Goal: Information Seeking & Learning: Learn about a topic

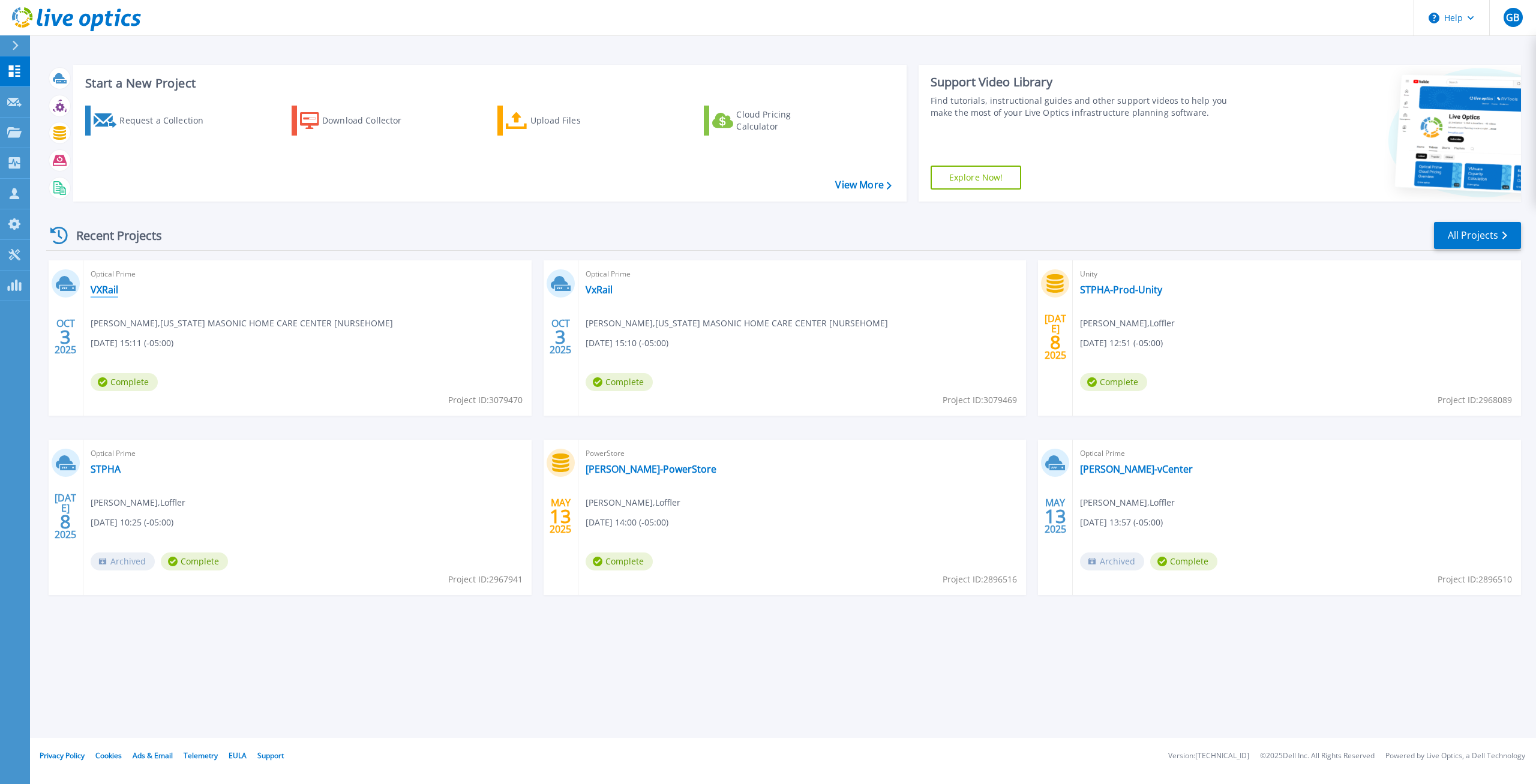
click at [107, 288] on link "VXRail" at bounding box center [104, 289] width 28 height 12
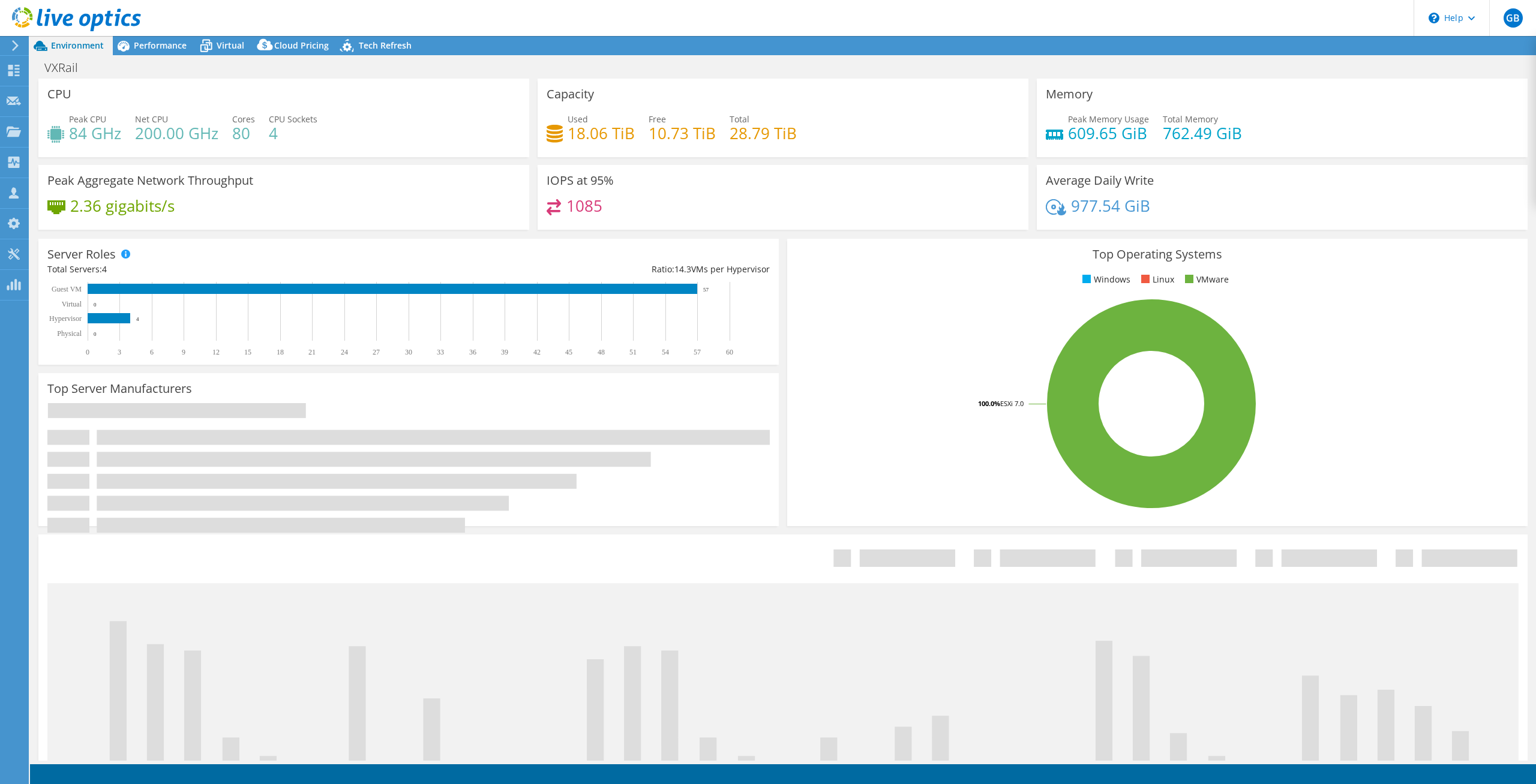
select select "USD"
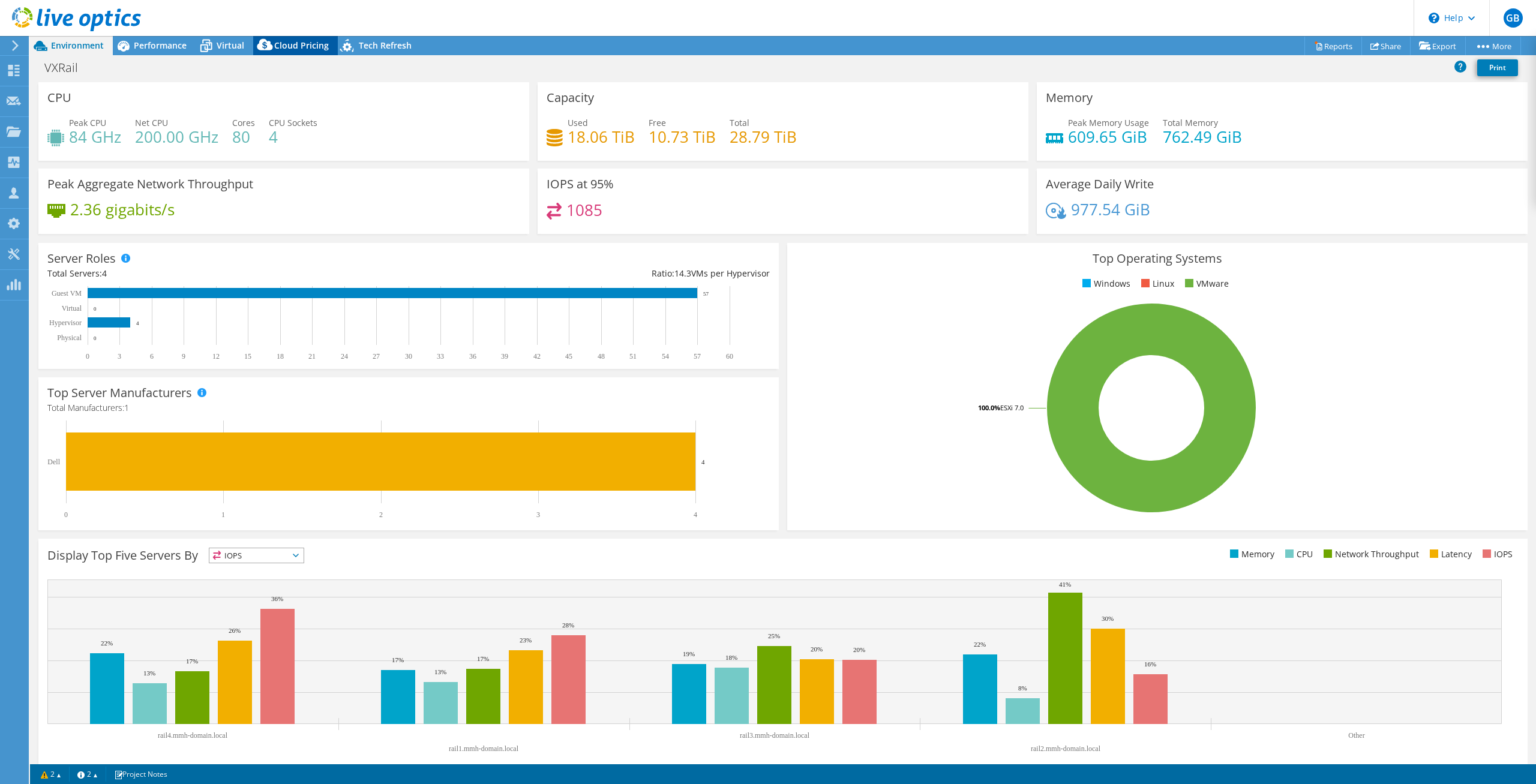
click at [301, 45] on span "Cloud Pricing" at bounding box center [301, 45] width 54 height 11
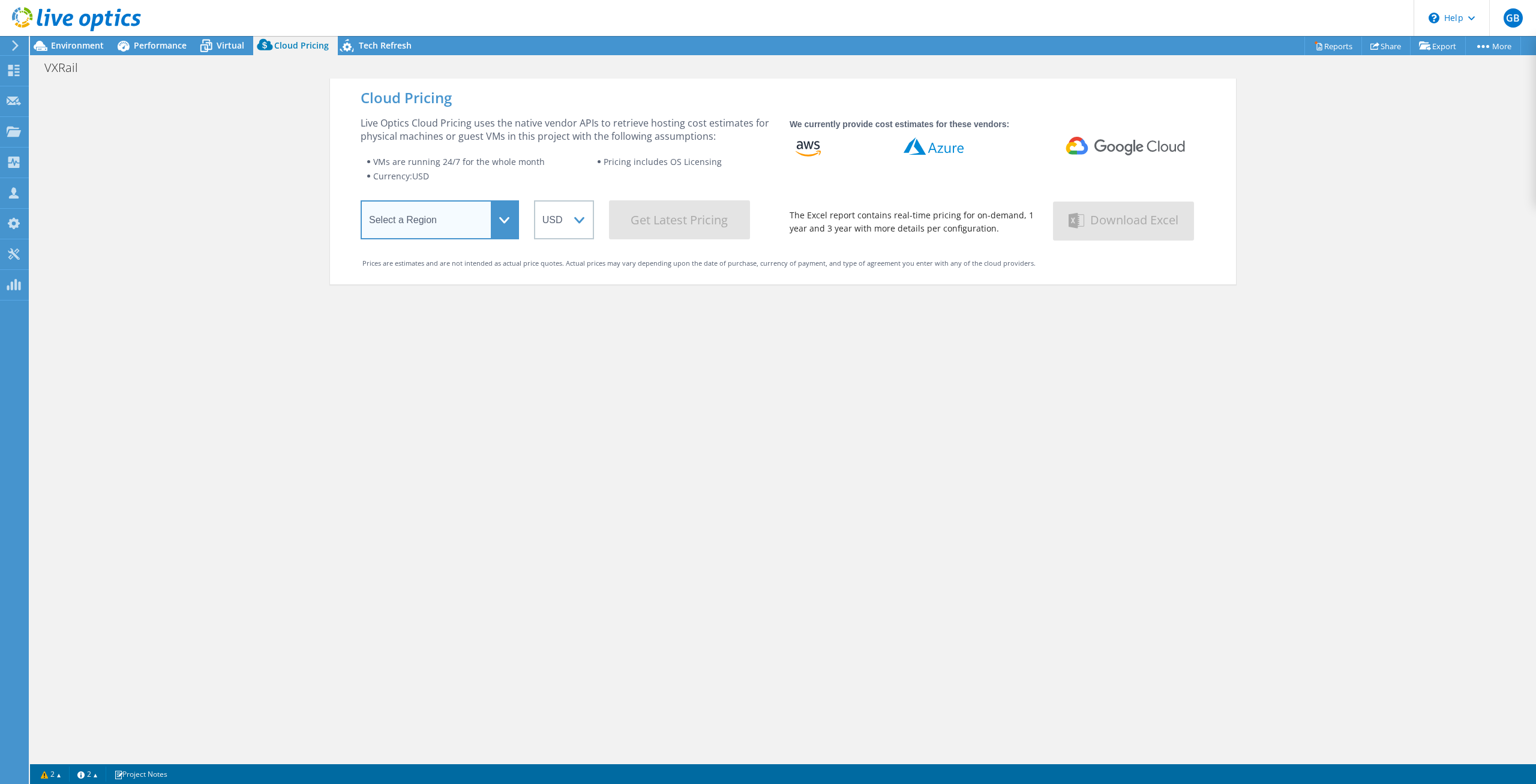
click at [360, 200] on select "Select a Region [GEOGRAPHIC_DATA] ([GEOGRAPHIC_DATA]) [GEOGRAPHIC_DATA] ([GEOGR…" at bounding box center [439, 219] width 159 height 39
select select "USEast"
click option "US East ([US_STATE])" at bounding box center [0, 0] width 0 height 0
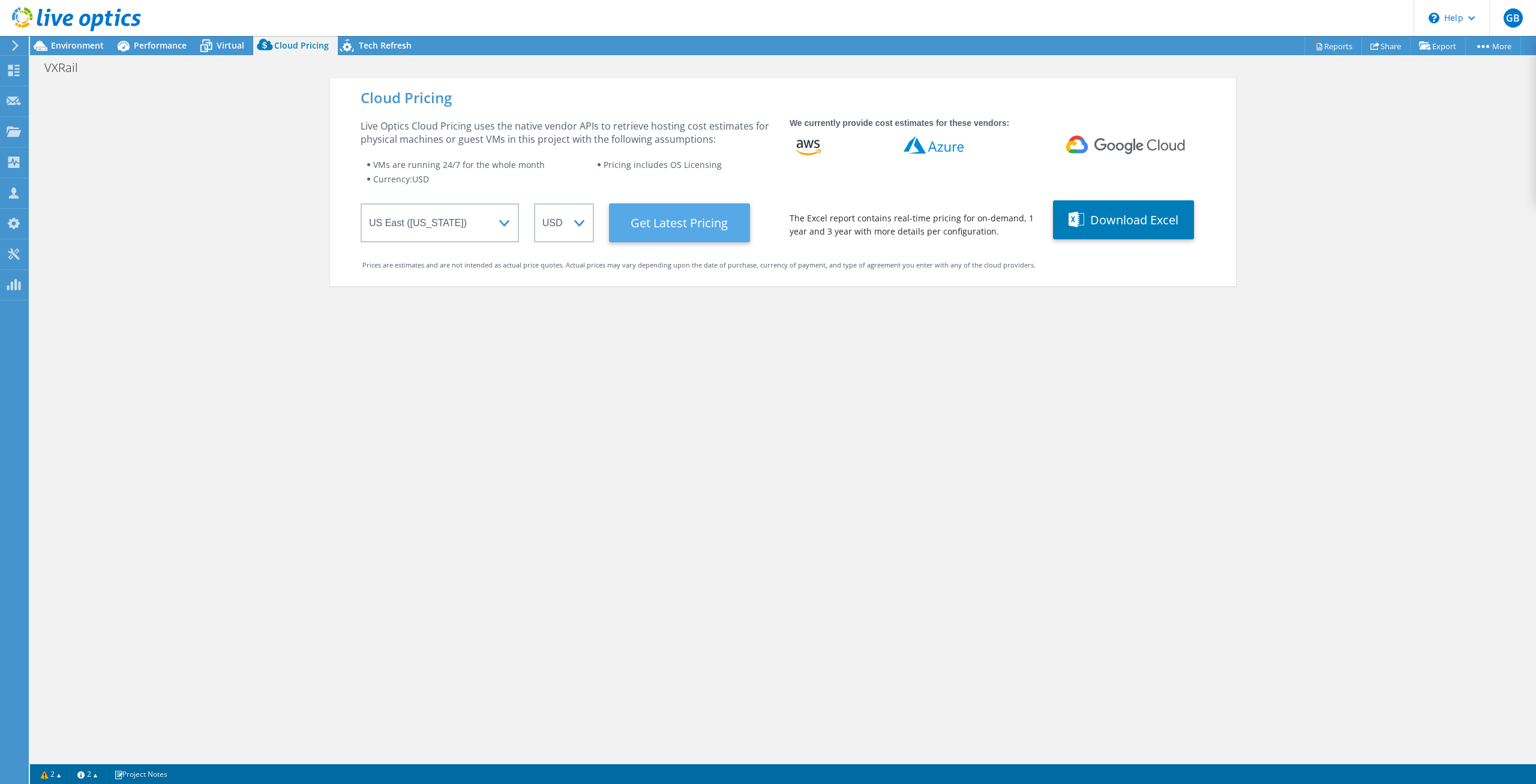
click at [678, 229] on Latest "Get Latest Pricing" at bounding box center [679, 222] width 141 height 39
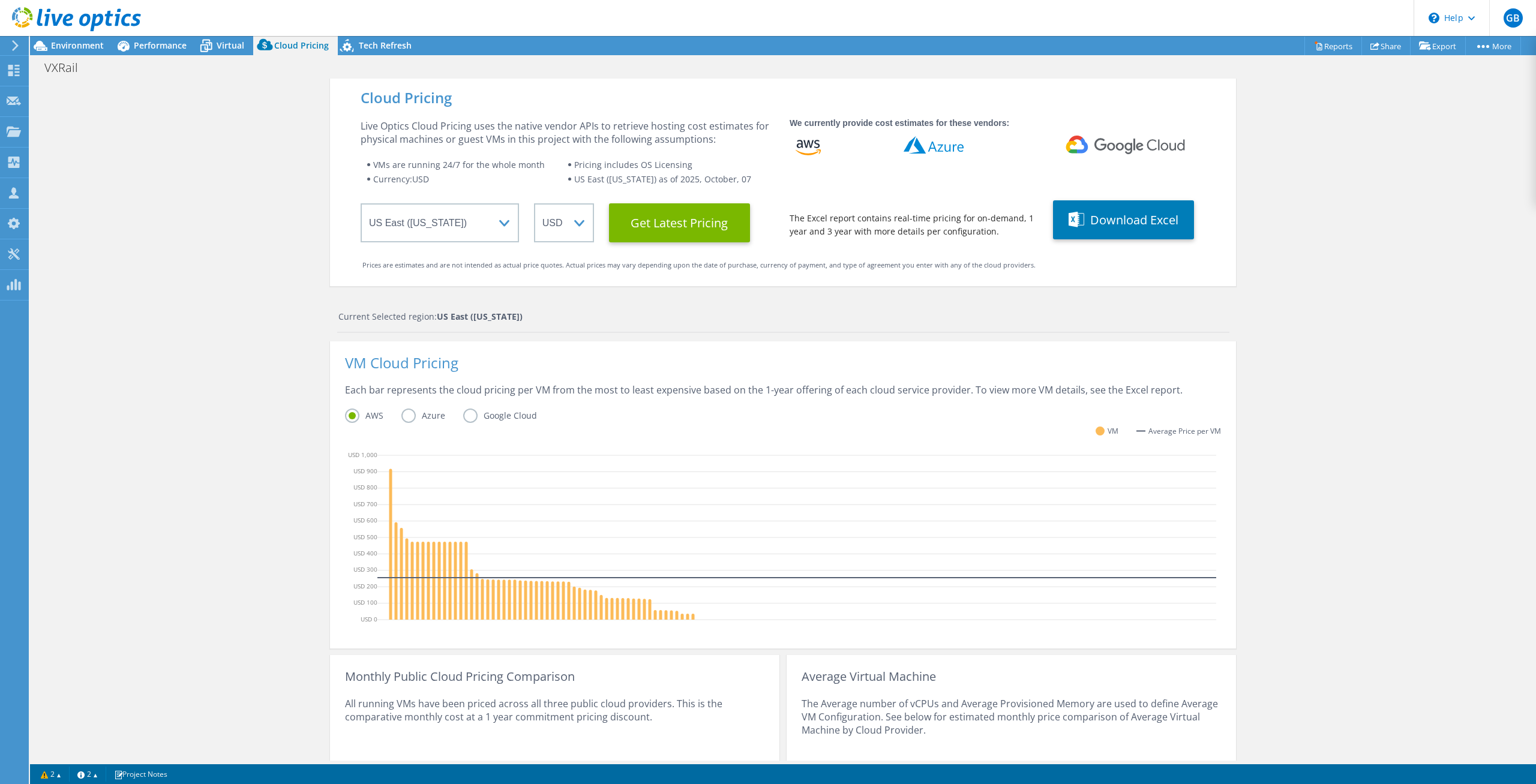
scroll to position [118, 0]
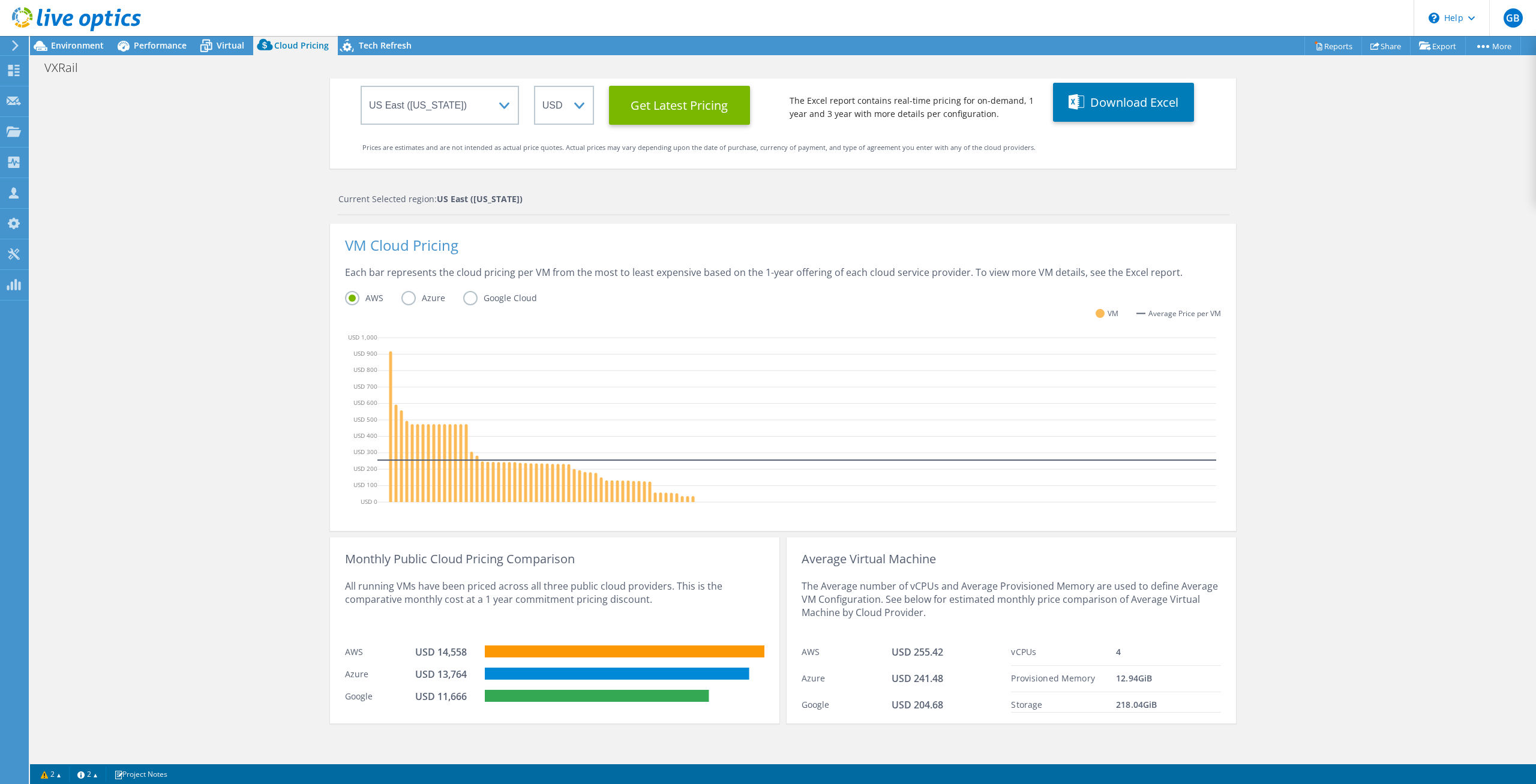
click at [1270, 462] on div "Cloud Pricing Live Optics Cloud Pricing uses the native vendor APIs to retrieve…" at bounding box center [783, 361] width 1506 height 801
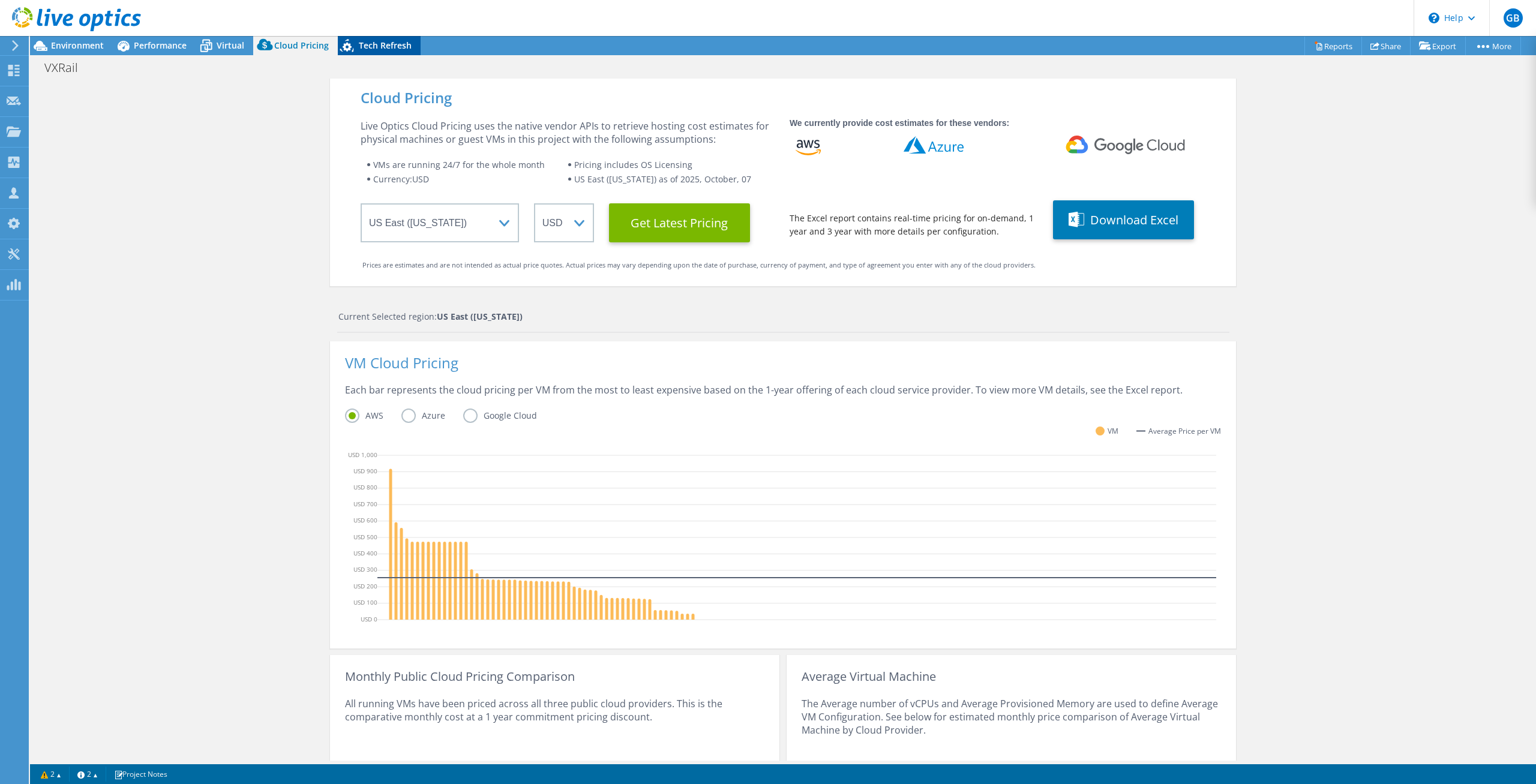
click at [384, 45] on span "Tech Refresh" at bounding box center [385, 45] width 53 height 11
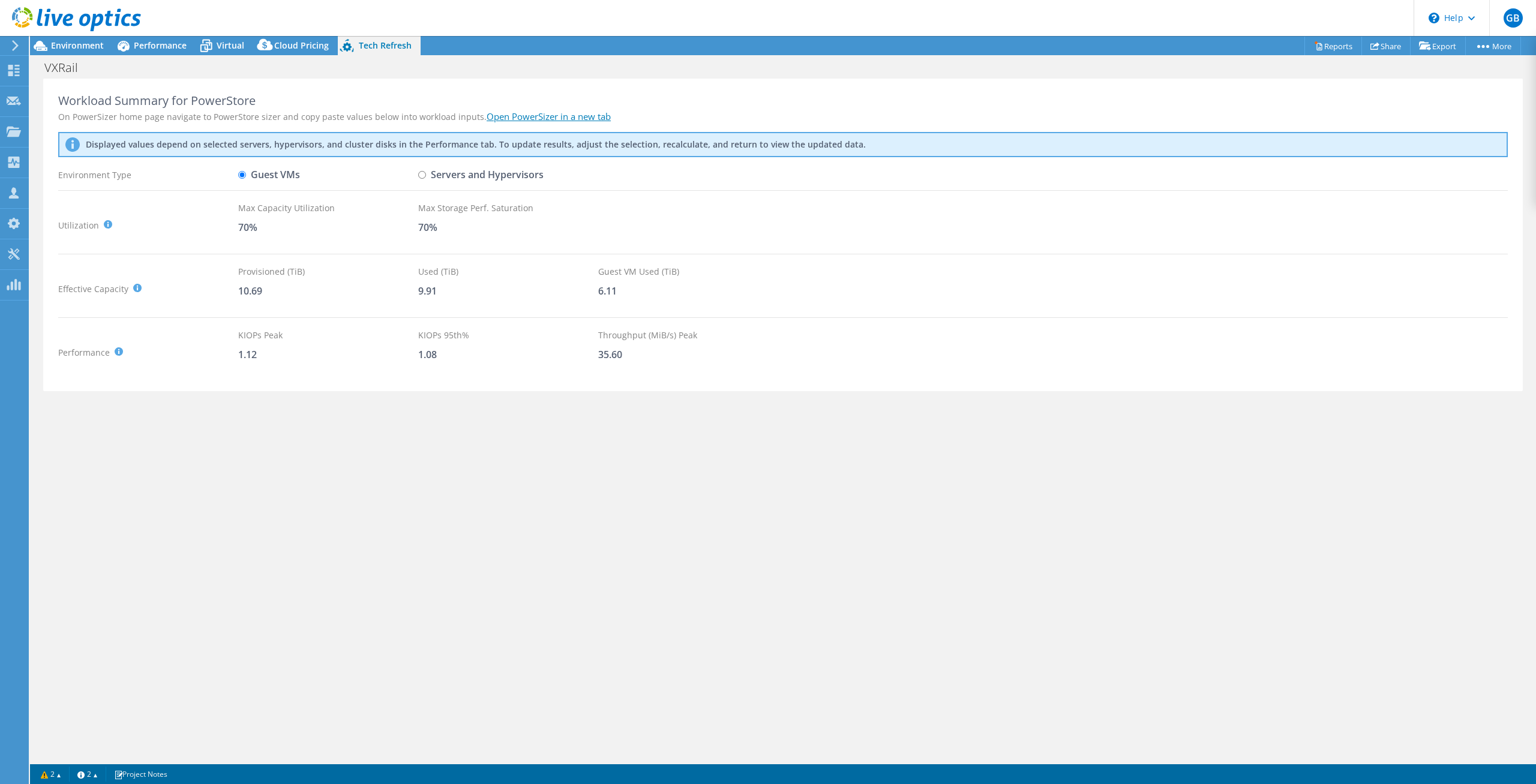
click at [424, 176] on input "Servers and Hypervisors" at bounding box center [422, 174] width 8 height 8
radio input "true"
click at [266, 174] on label "Guest VMs" at bounding box center [269, 174] width 62 height 21
click at [246, 174] on input "Guest VMs" at bounding box center [242, 174] width 8 height 8
radio input "true"
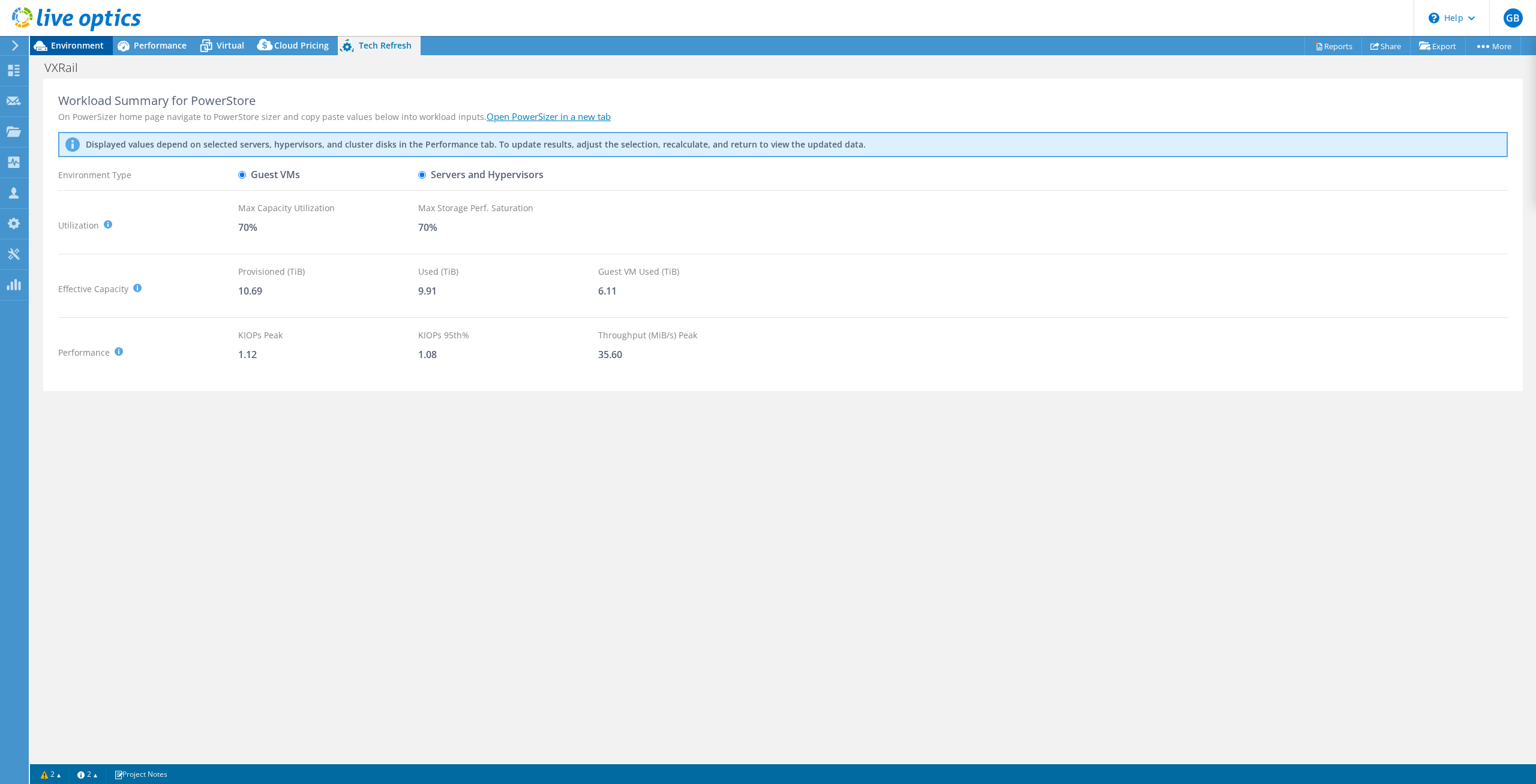
click at [82, 45] on span "Environment" at bounding box center [77, 45] width 53 height 11
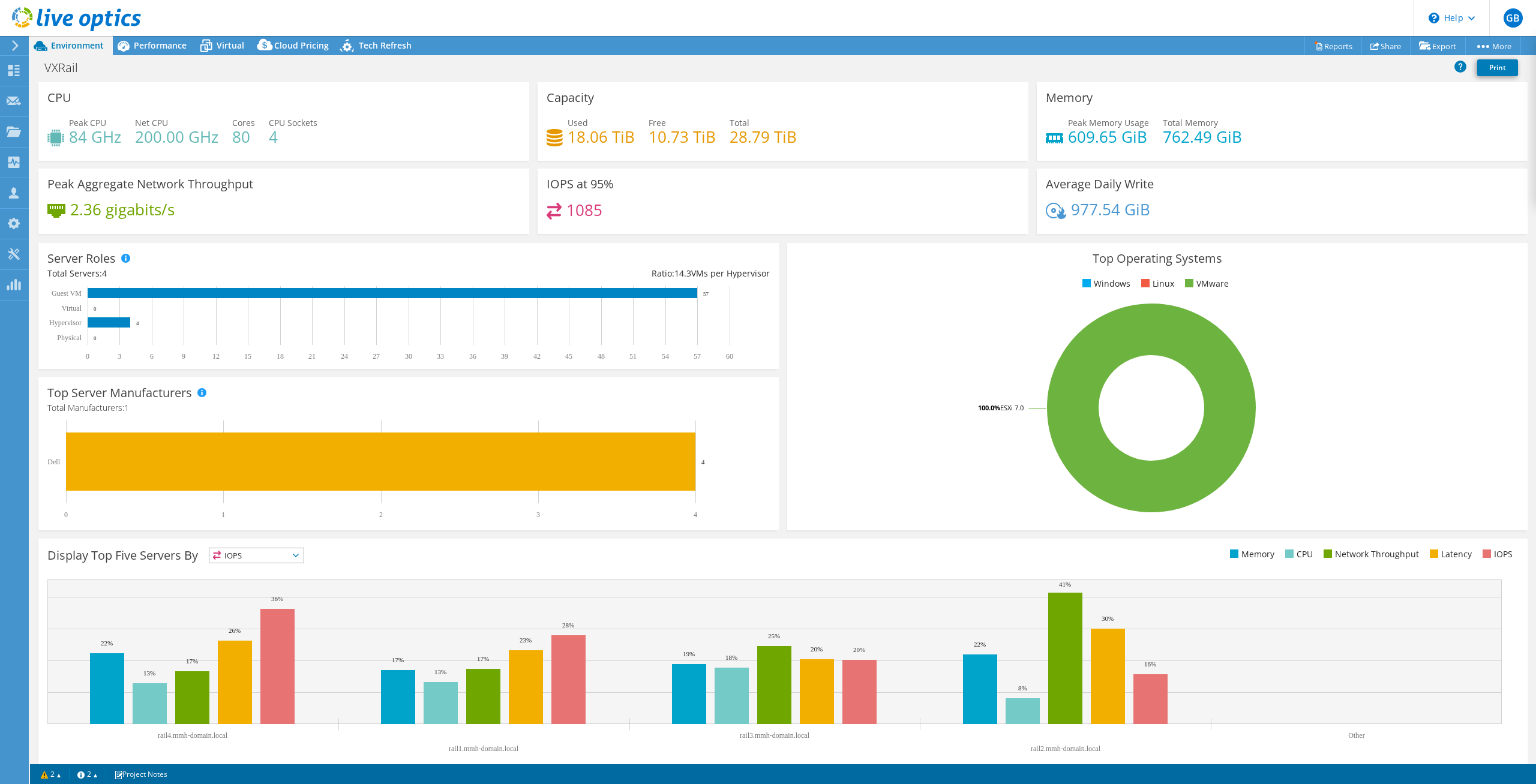
click at [195, 137] on h4 "200.00 GHz" at bounding box center [176, 136] width 84 height 14
click at [59, 92] on h3 "CPU" at bounding box center [59, 97] width 24 height 14
click at [95, 120] on span "Peak CPU" at bounding box center [88, 123] width 37 height 11
click at [688, 232] on div "IOPS at 95% 1085" at bounding box center [783, 201] width 491 height 65
click at [163, 44] on span "Performance" at bounding box center [160, 45] width 53 height 11
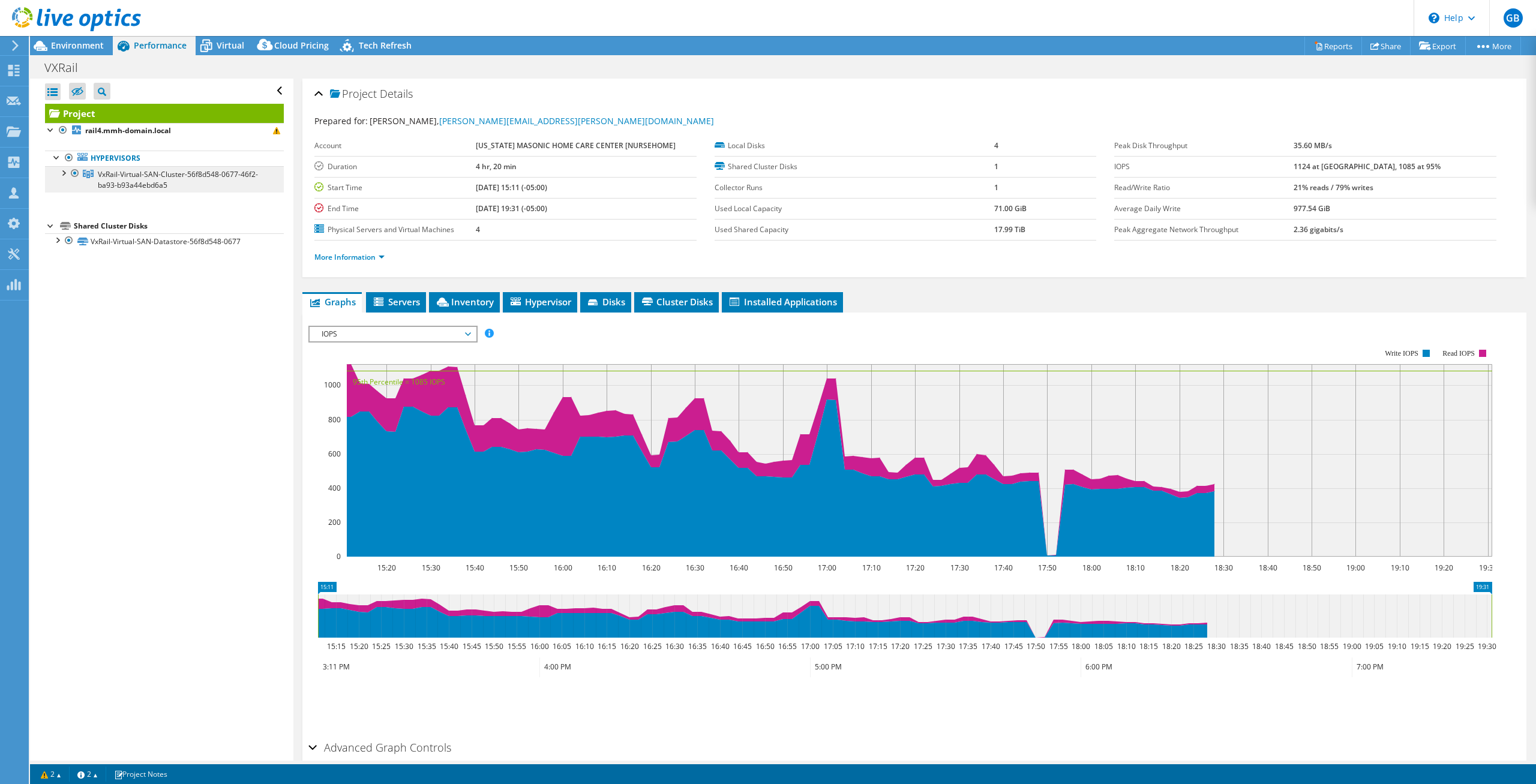
click at [171, 186] on link "VxRail-Virtual-SAN-Cluster-56f8d548-0677-46f2-ba93-b93a44ebd6a5" at bounding box center [164, 178] width 239 height 26
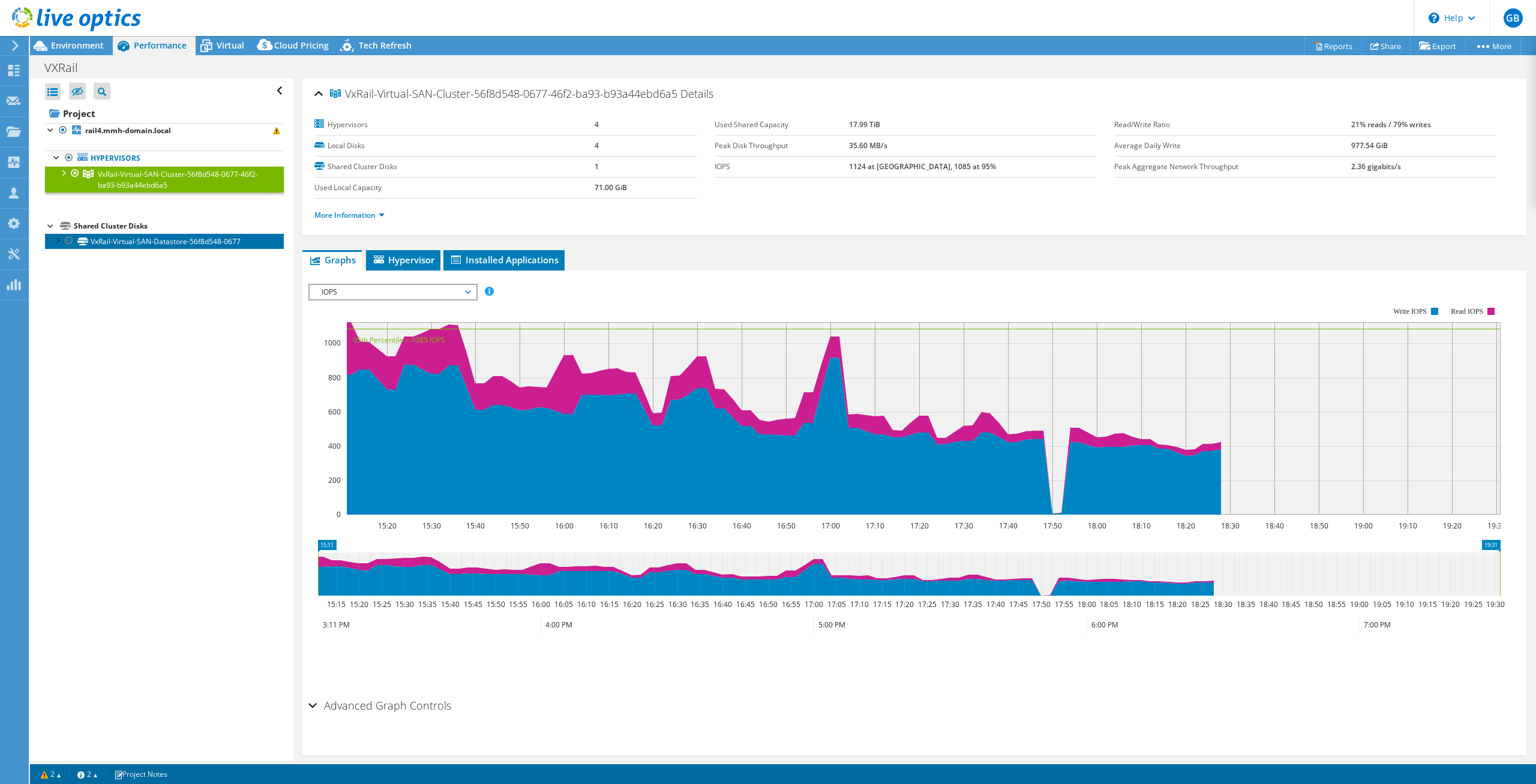
click at [147, 239] on link "VxRail-Virtual-SAN-Datastore-56f8d548-0677" at bounding box center [164, 241] width 239 height 16
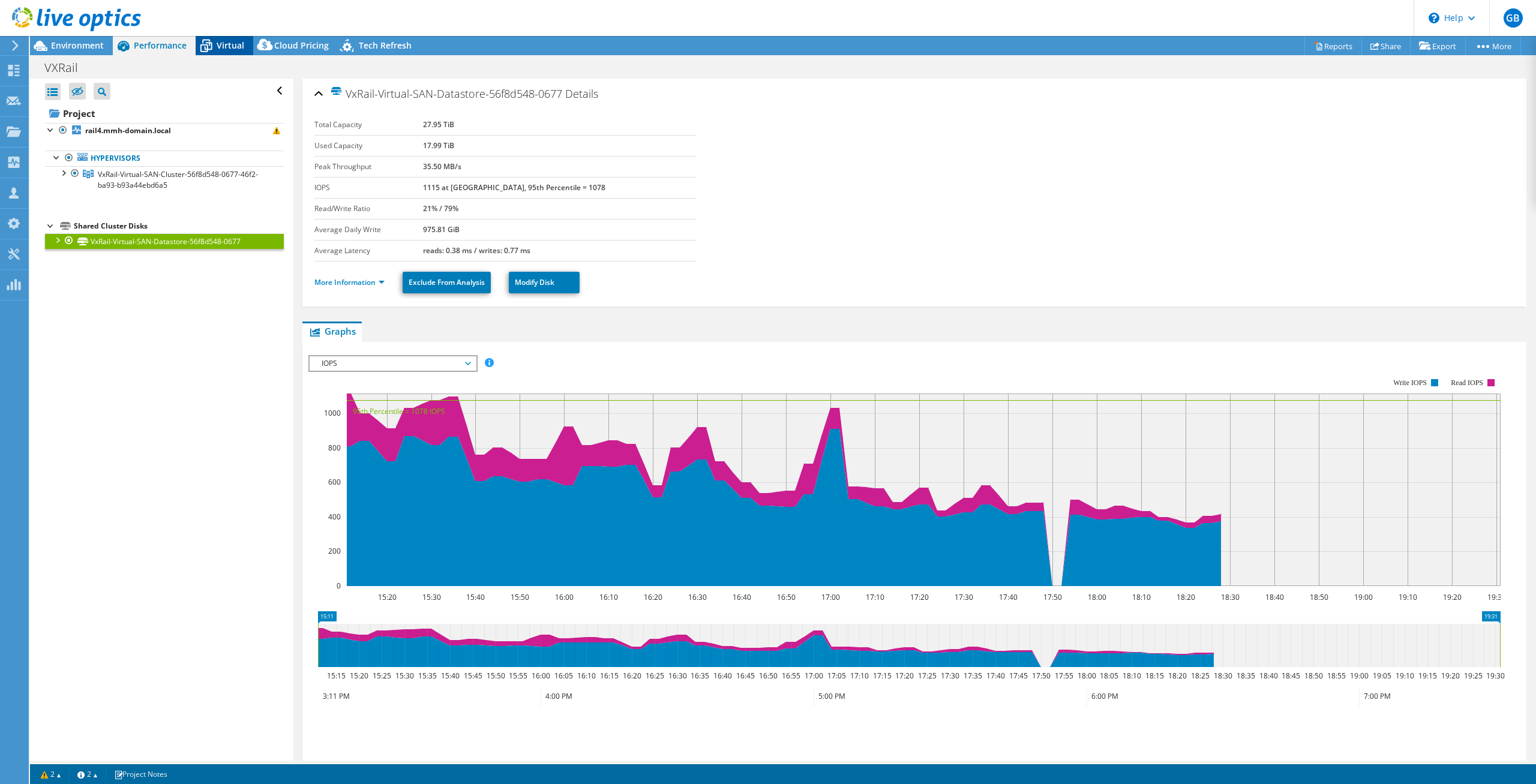
click at [223, 49] on span "Virtual" at bounding box center [230, 45] width 28 height 11
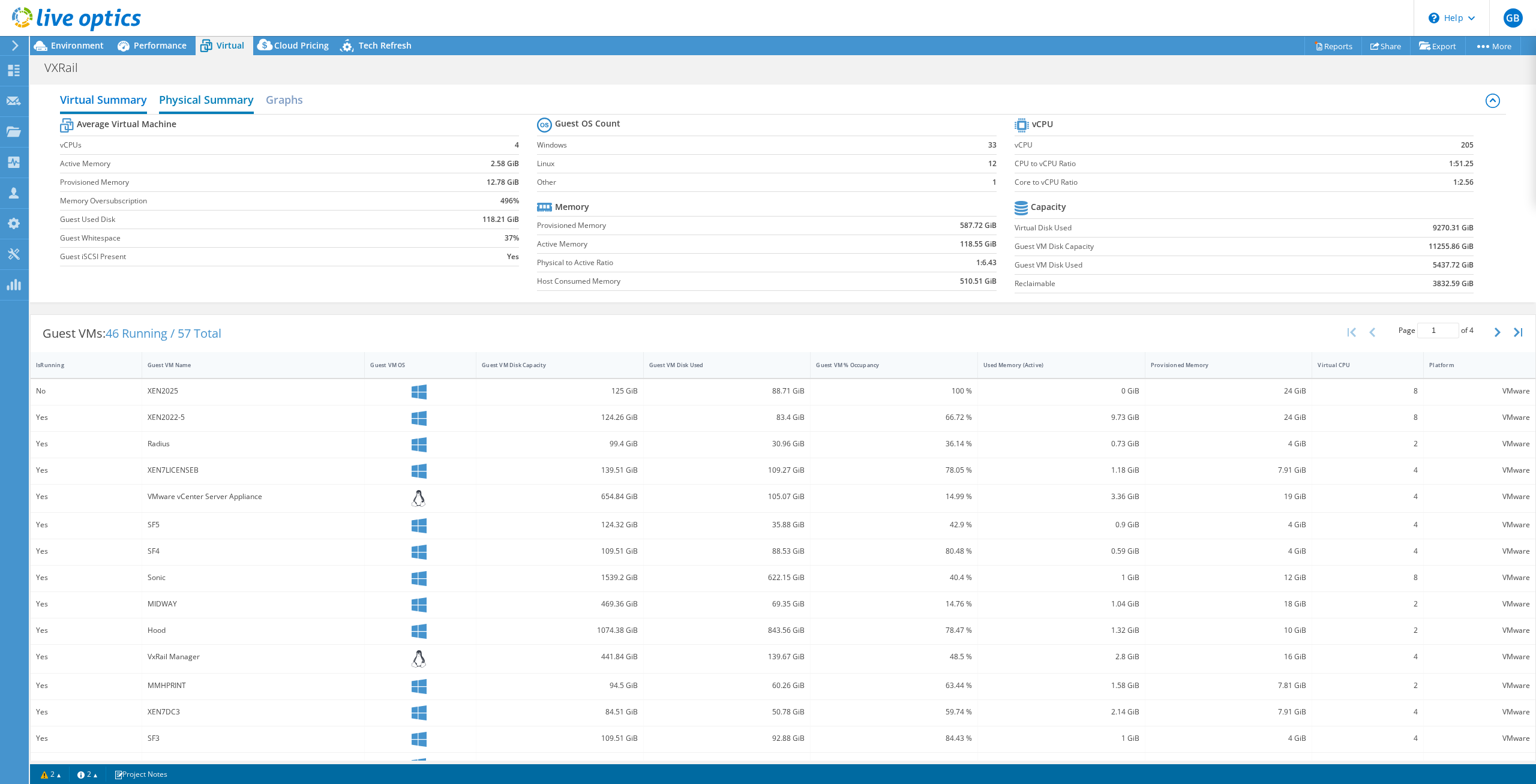
click at [212, 100] on h2 "Physical Summary" at bounding box center [206, 100] width 95 height 26
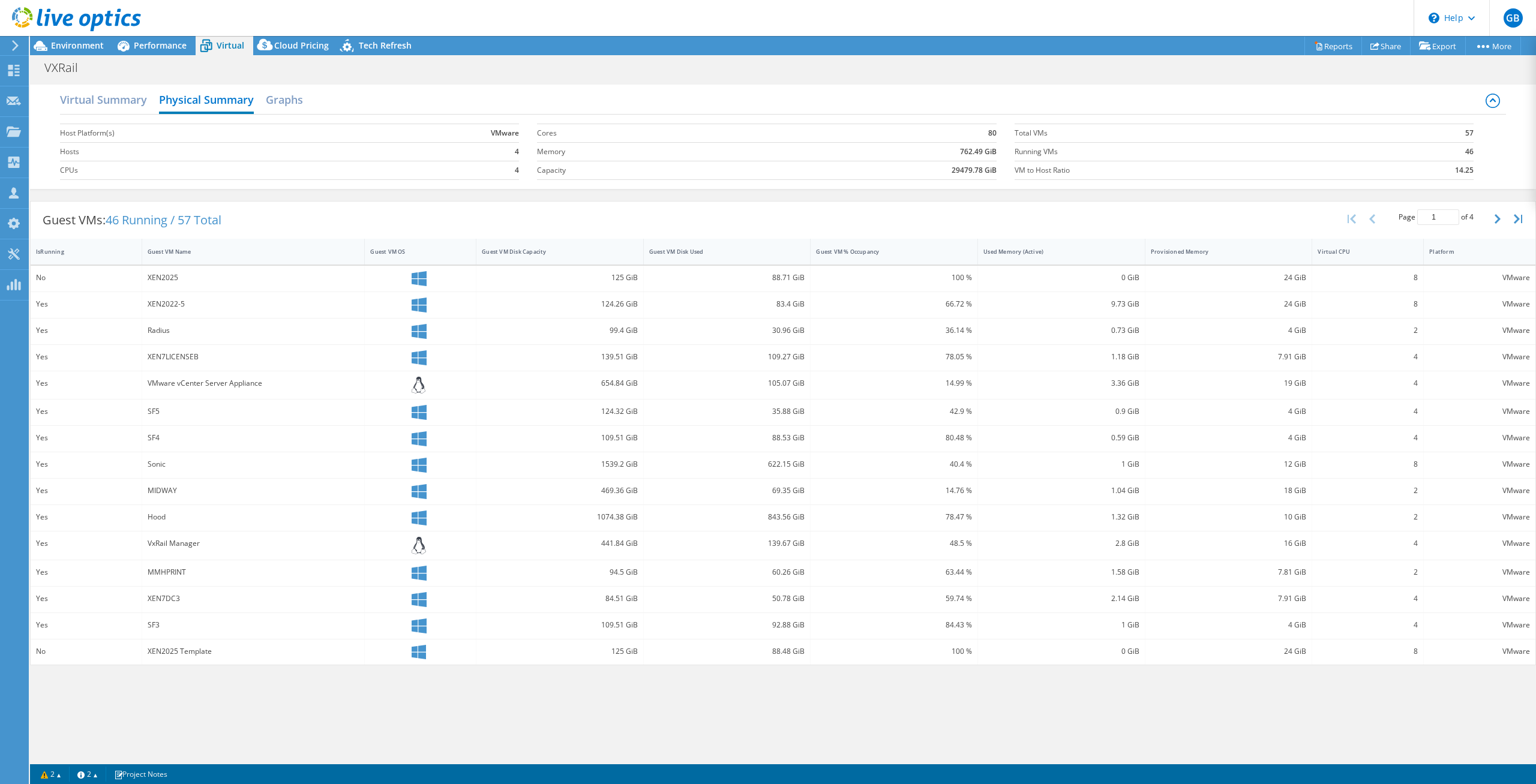
click at [311, 151] on label "Hosts" at bounding box center [216, 151] width 313 height 12
click at [454, 156] on td "4" at bounding box center [446, 151] width 146 height 18
